Goal: Task Accomplishment & Management: Manage account settings

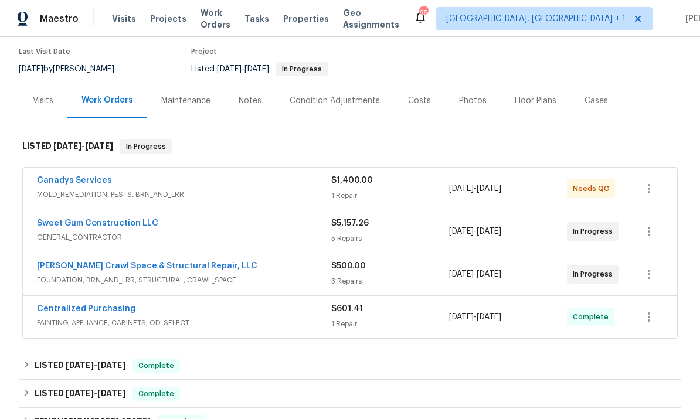
scroll to position [98, 0]
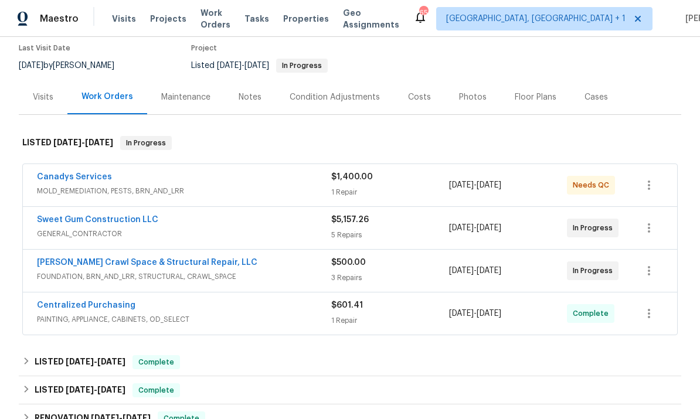
click at [86, 173] on link "Canadys Services" at bounding box center [74, 177] width 75 height 8
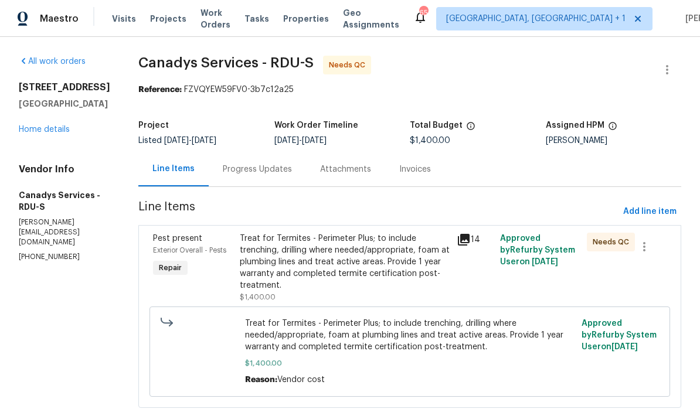
click at [275, 169] on div "Progress Updates" at bounding box center [257, 170] width 69 height 12
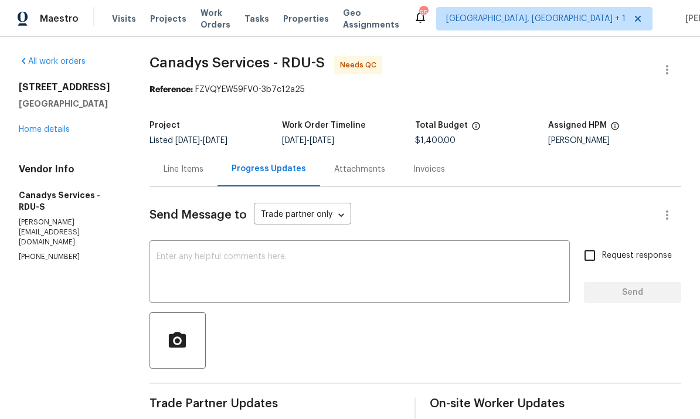
click at [63, 130] on link "Home details" at bounding box center [44, 129] width 51 height 8
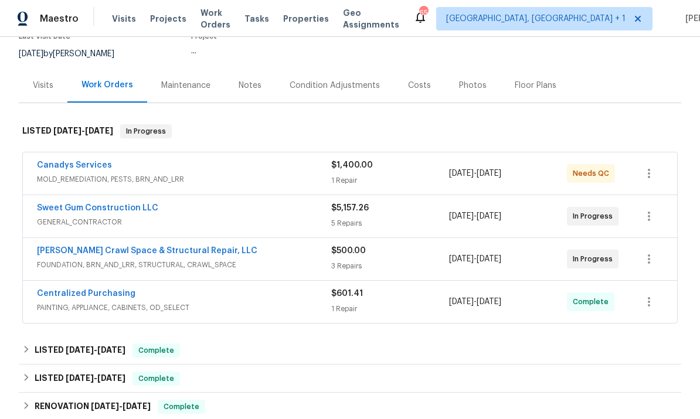
scroll to position [110, 0]
click at [182, 251] on link "[PERSON_NAME] Crawl Space & Structural Repair, LLC" at bounding box center [147, 250] width 220 height 8
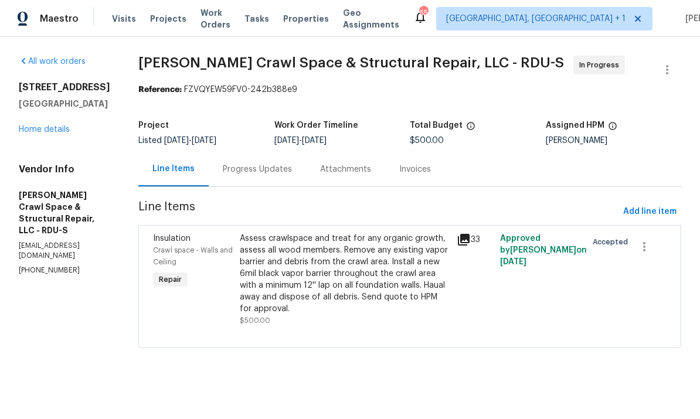
click at [275, 162] on div "Progress Updates" at bounding box center [257, 169] width 97 height 35
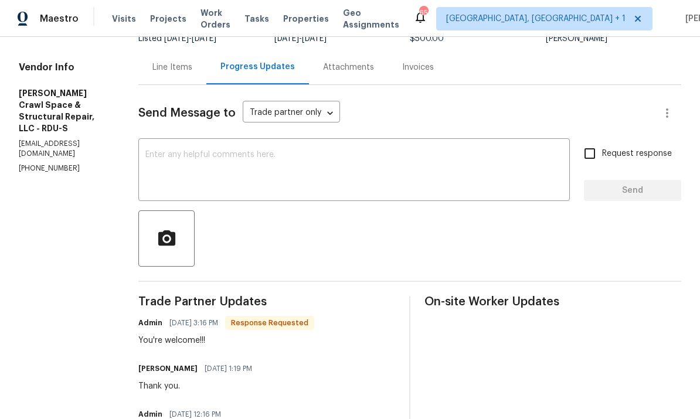
scroll to position [64, 0]
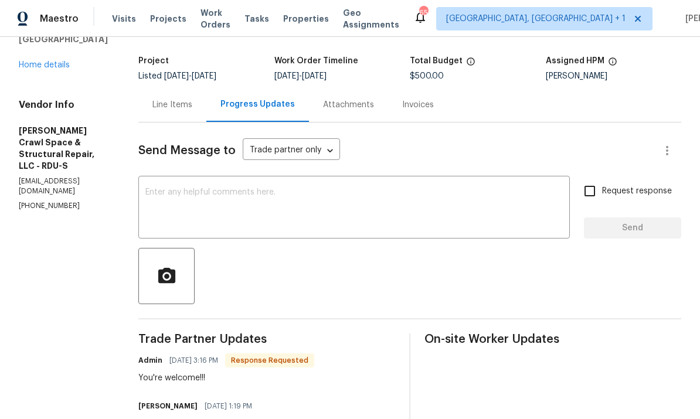
click at [224, 188] on textarea at bounding box center [353, 208] width 417 height 41
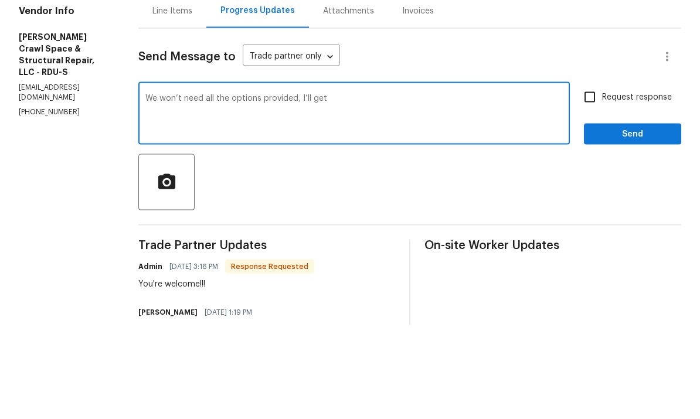
click at [614, 248] on div at bounding box center [409, 276] width 543 height 56
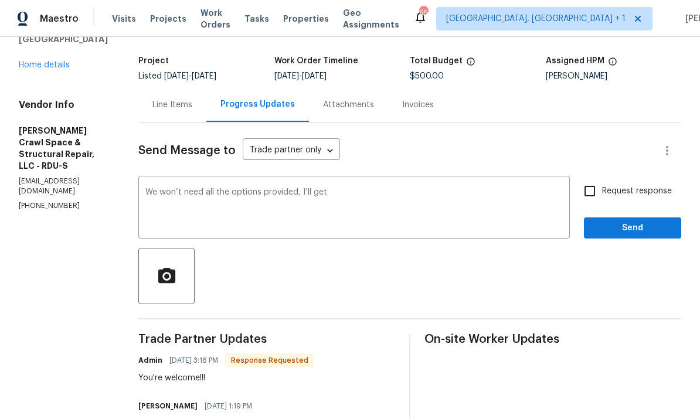
click at [359, 188] on textarea "We won’t need all the options provided, I’ll get" at bounding box center [353, 208] width 417 height 41
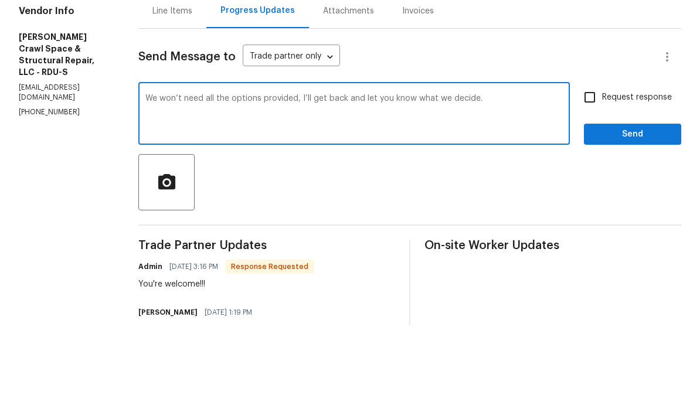
type textarea "We won’t need all the options provided, I’ll get back and let you know what we …"
click at [597, 179] on input "Request response" at bounding box center [589, 191] width 25 height 25
checkbox input "true"
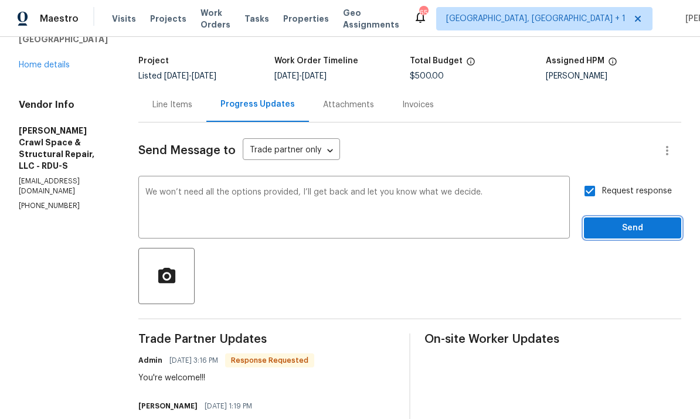
click at [639, 221] on span "Send" at bounding box center [632, 228] width 79 height 15
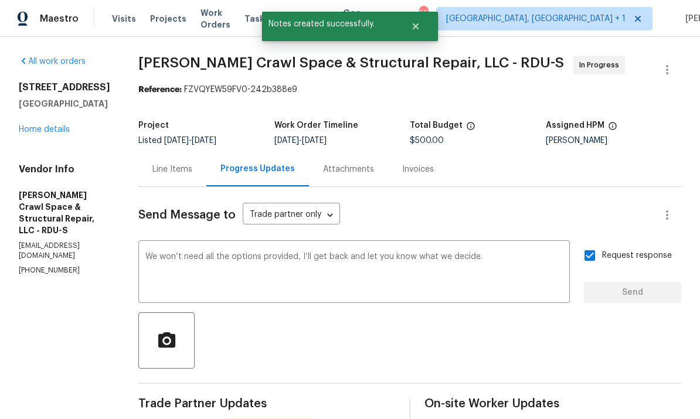
click at [60, 125] on link "Home details" at bounding box center [44, 129] width 51 height 8
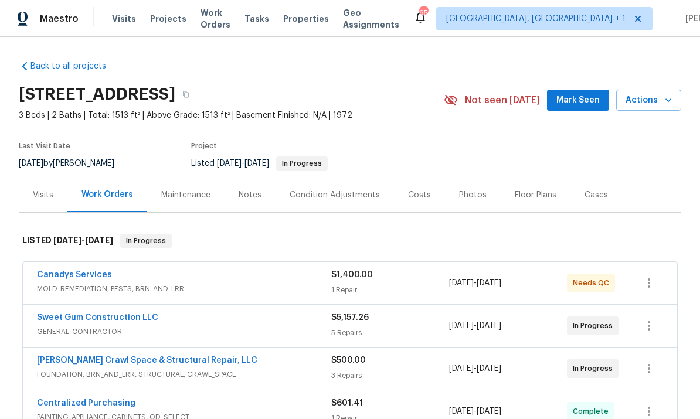
click at [120, 314] on link "Sweet Gum Construction LLC" at bounding box center [97, 318] width 121 height 8
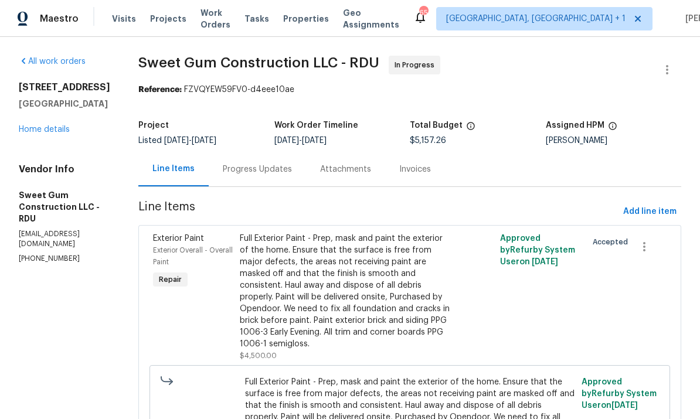
click at [278, 172] on div "Progress Updates" at bounding box center [257, 170] width 69 height 12
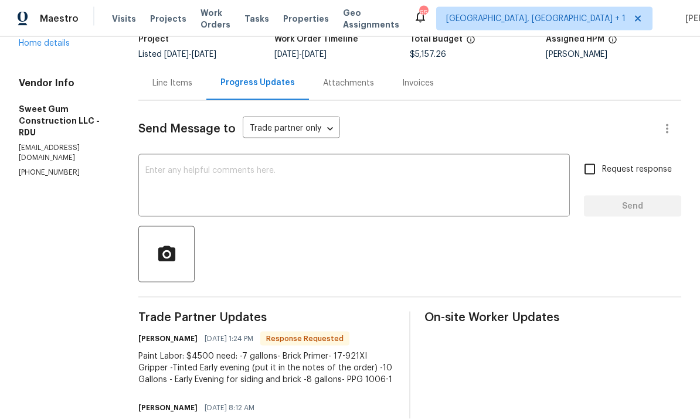
scroll to position [87, 0]
click at [266, 166] on textarea at bounding box center [353, 186] width 417 height 41
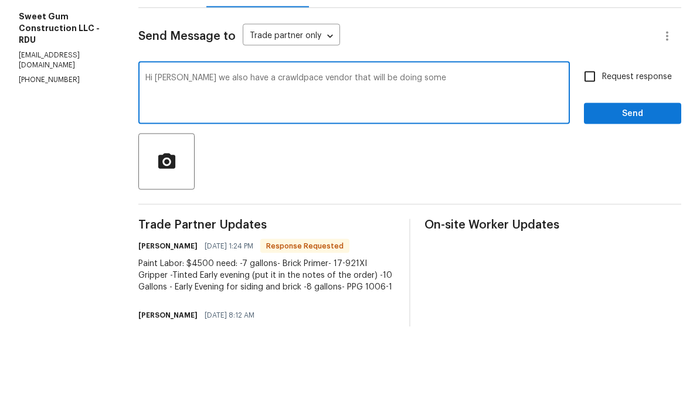
click at [308, 166] on textarea "Hi [PERSON_NAME] we also have a crawldpace vendor that will be doing some" at bounding box center [353, 186] width 417 height 41
click at [295, 157] on div "Hi [PERSON_NAME] we also have a crawldpace vendor that will be doing some x ​" at bounding box center [353, 187] width 431 height 60
click at [311, 166] on textarea "Hi [PERSON_NAME] we also have a crawldpace vendor that will be doing some" at bounding box center [353, 186] width 417 height 41
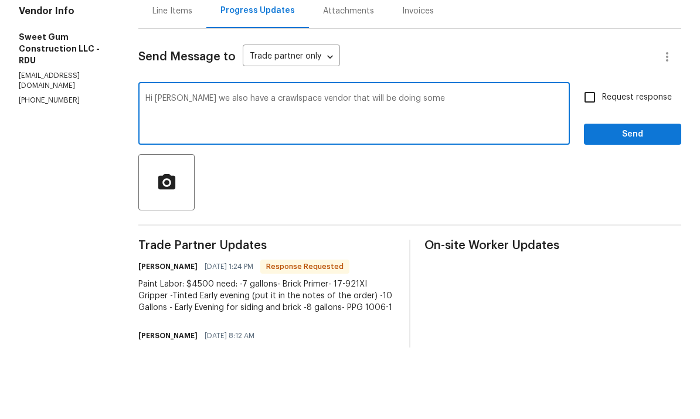
click at [454, 166] on textarea "Hi [PERSON_NAME] we also have a crawlspace vendor that will be doing some" at bounding box center [353, 186] width 417 height 41
type textarea "Hi [PERSON_NAME] we also have a crawlspace vendor that will be doing some here,…"
click at [596, 157] on input "Request response" at bounding box center [589, 169] width 25 height 25
checkbox input "true"
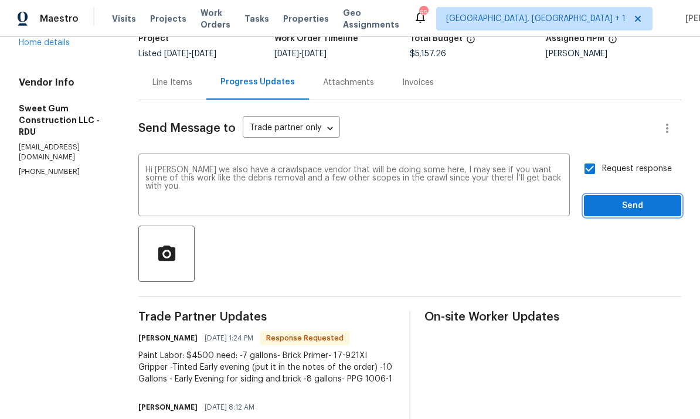
click at [647, 199] on span "Send" at bounding box center [632, 206] width 79 height 15
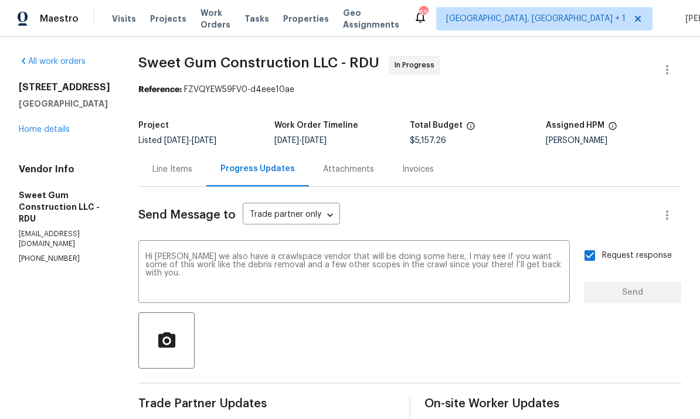
scroll to position [0, 0]
click at [56, 130] on link "Home details" at bounding box center [44, 129] width 51 height 8
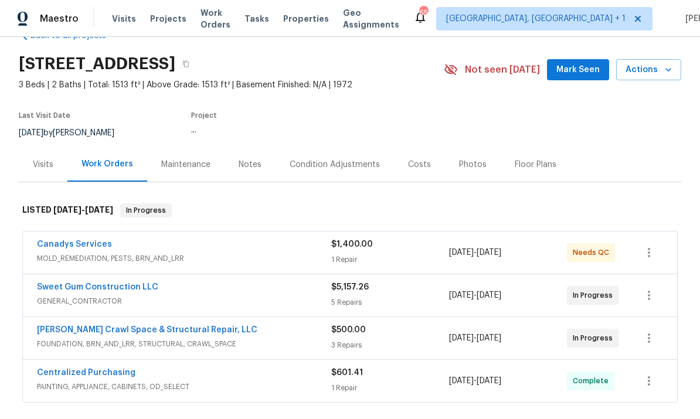
scroll to position [32, 0]
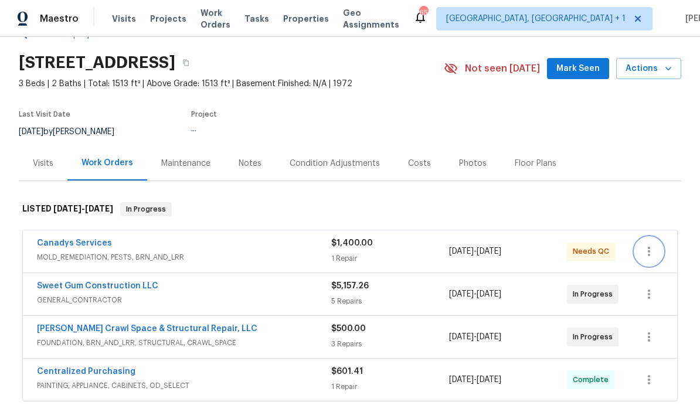
click at [642, 252] on button "button" at bounding box center [649, 251] width 28 height 28
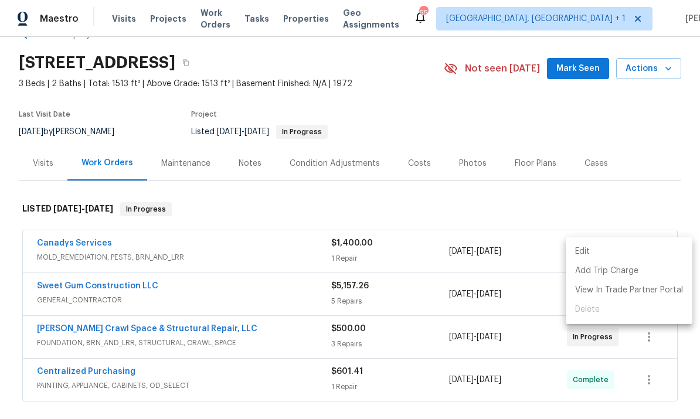
click at [341, 214] on div at bounding box center [350, 209] width 700 height 419
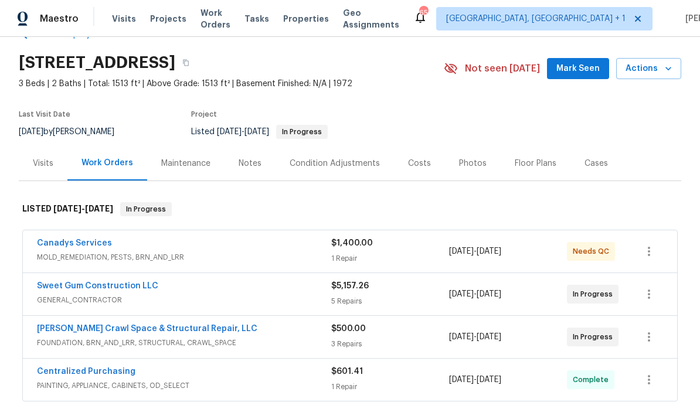
click at [184, 331] on link "[PERSON_NAME] Crawl Space & Structural Repair, LLC" at bounding box center [147, 329] width 220 height 8
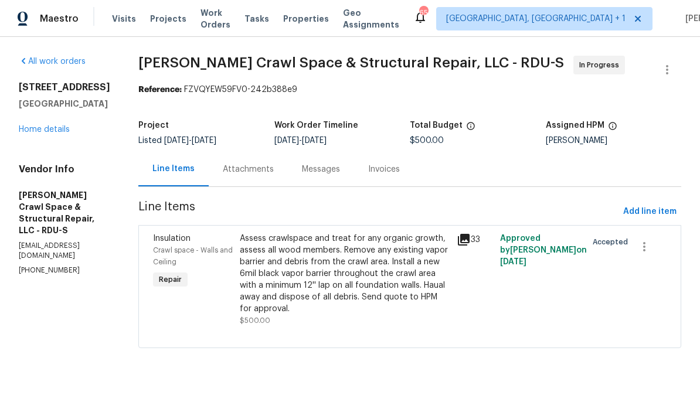
click at [265, 166] on div "Attachments" at bounding box center [248, 170] width 51 height 12
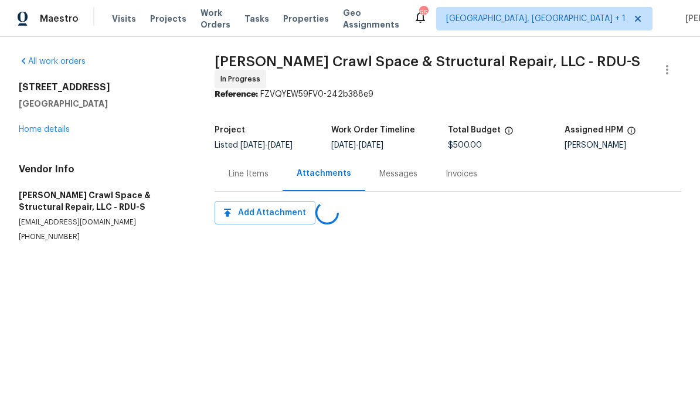
click at [49, 128] on link "Home details" at bounding box center [44, 129] width 51 height 8
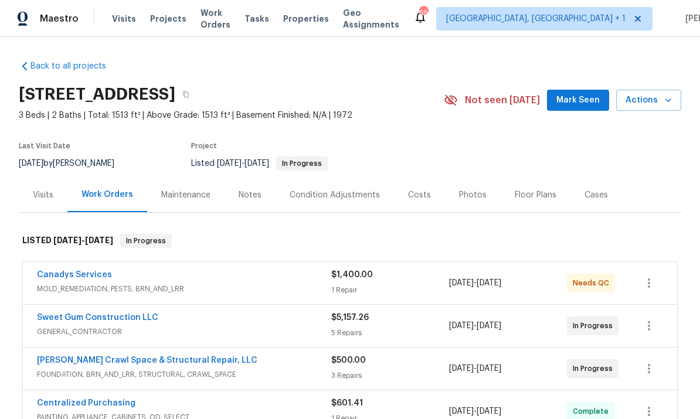
click at [86, 271] on link "Canadys Services" at bounding box center [74, 275] width 75 height 8
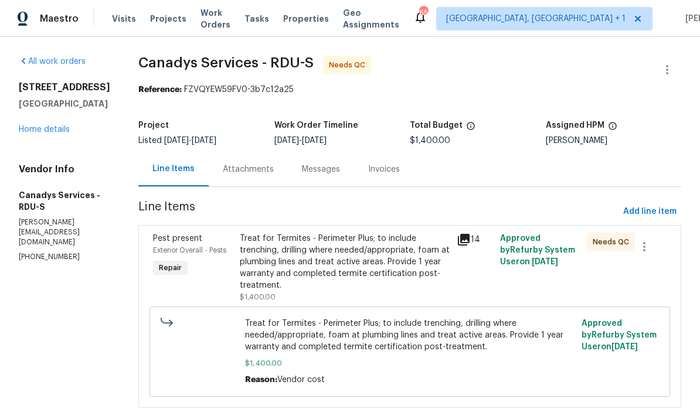
click at [375, 262] on div "Treat for Termites - Perimeter Plus; to include trenching, drilling where neede…" at bounding box center [345, 262] width 210 height 59
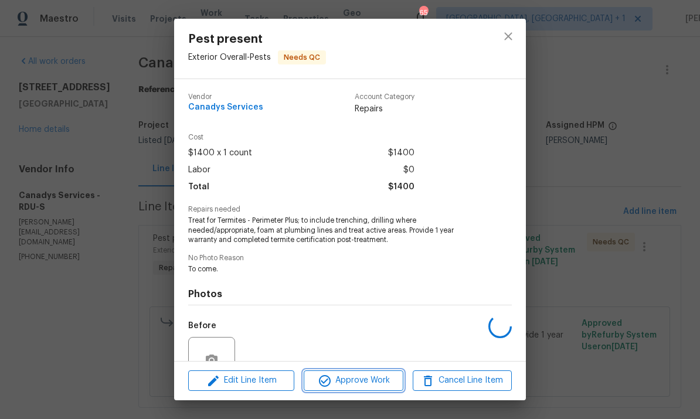
click at [362, 387] on span "Approve Work" at bounding box center [353, 380] width 92 height 15
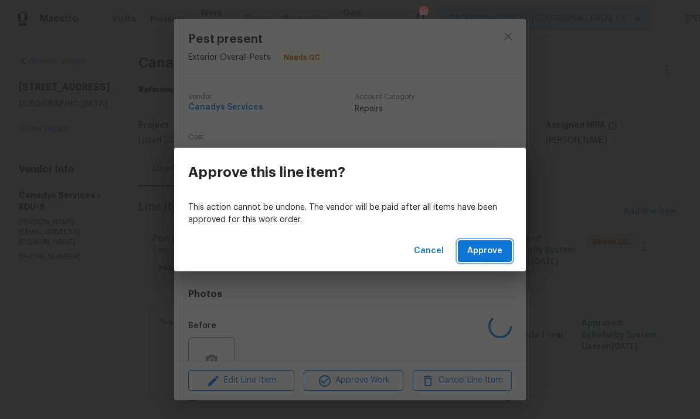
click at [485, 246] on span "Approve" at bounding box center [484, 251] width 35 height 15
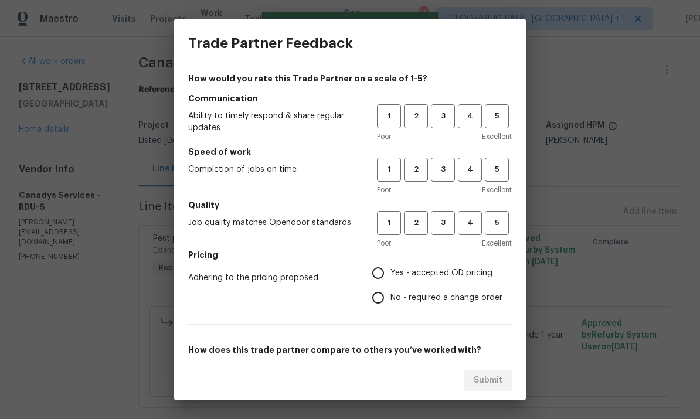
click at [53, 128] on div "Trade Partner Feedback How would you rate this Trade Partner on a scale of 1-5?…" at bounding box center [350, 209] width 700 height 419
click at [450, 117] on span "3" at bounding box center [443, 116] width 22 height 13
click at [451, 173] on span "3" at bounding box center [443, 169] width 22 height 13
click at [450, 217] on span "3" at bounding box center [443, 222] width 22 height 13
click at [390, 271] on input "Yes - accepted OD pricing" at bounding box center [378, 273] width 25 height 25
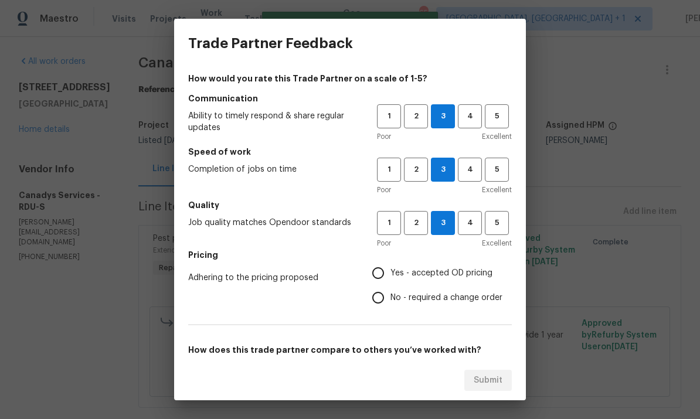
radio input "true"
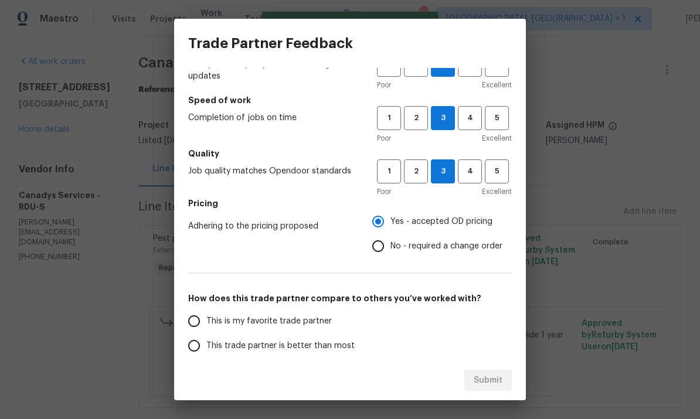
scroll to position [145, 0]
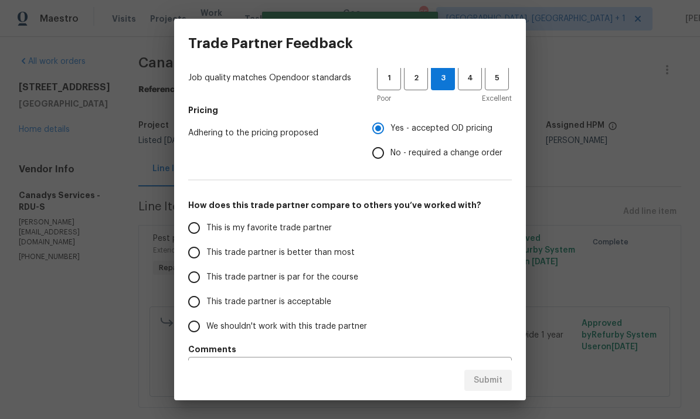
click at [198, 275] on input "This trade partner is par for the course" at bounding box center [194, 277] width 25 height 25
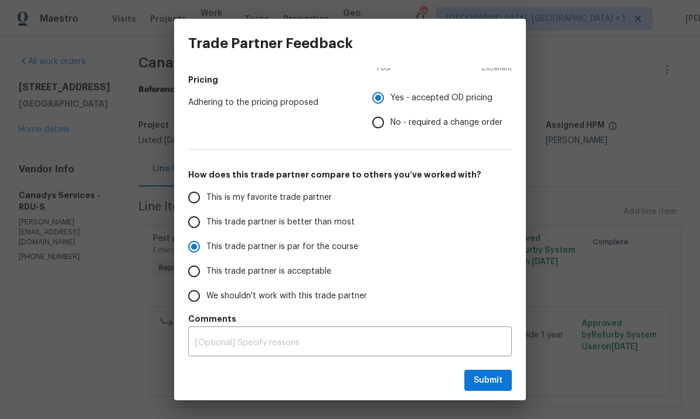
scroll to position [175, 0]
click at [497, 384] on span "Submit" at bounding box center [488, 380] width 29 height 15
radio input "true"
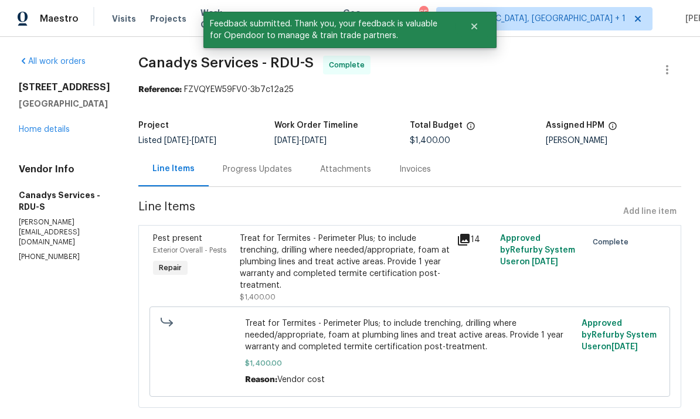
click at [46, 131] on link "Home details" at bounding box center [44, 129] width 51 height 8
